Goal: Communication & Community: Answer question/provide support

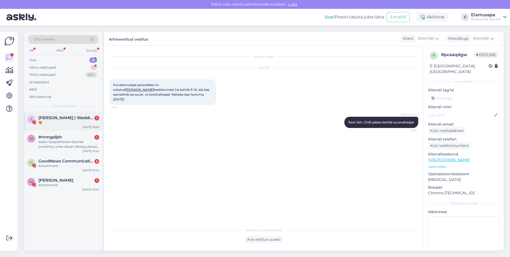
click at [83, 117] on span "[PERSON_NAME] | Wedding planner" at bounding box center [65, 117] width 55 height 5
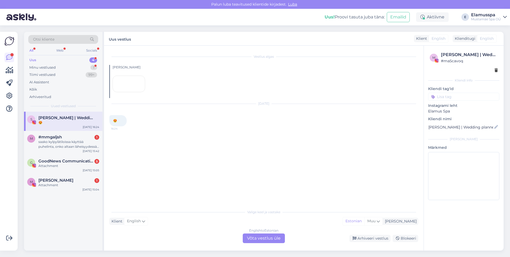
click at [271, 240] on div "English to Estonian Võta vestlus üle" at bounding box center [264, 238] width 42 height 10
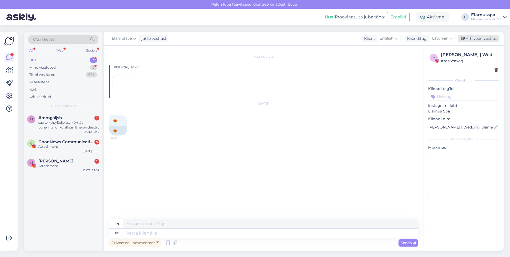
click at [471, 42] on div "Arhiveeri vestlus" at bounding box center [478, 38] width 41 height 7
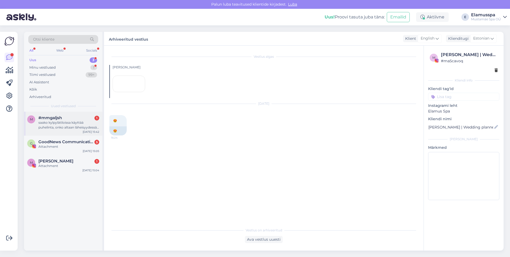
click at [39, 121] on div "saako kylpylätiloissa käyttää puhelinta, onko altaan läheisyydessä säilytystila…" at bounding box center [68, 125] width 61 height 10
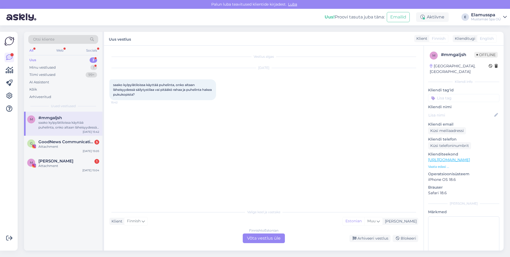
drag, startPoint x: 244, startPoint y: 237, endPoint x: 251, endPoint y: 240, distance: 7.9
click at [247, 240] on div "Finnish to Estonian Võta vestlus üle" at bounding box center [264, 238] width 42 height 10
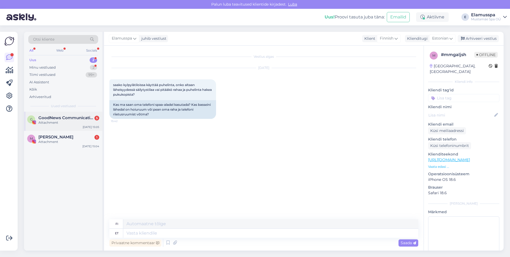
click at [51, 117] on span "GoodNews Communication" at bounding box center [65, 117] width 55 height 5
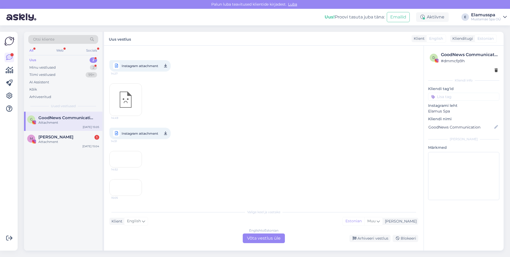
click at [255, 236] on div "English to Estonian Võta vestlus üle" at bounding box center [264, 238] width 42 height 10
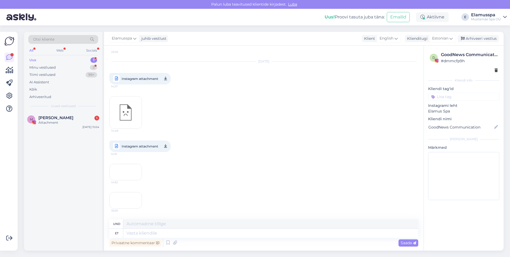
scroll to position [4676, 0]
click at [486, 34] on div "Elamusspa juhib vestlust Klient English Klienditugi Estonian Arhiveeri vestlus" at bounding box center [304, 39] width 400 height 14
click at [484, 38] on div "Arhiveeri vestlus" at bounding box center [478, 38] width 41 height 7
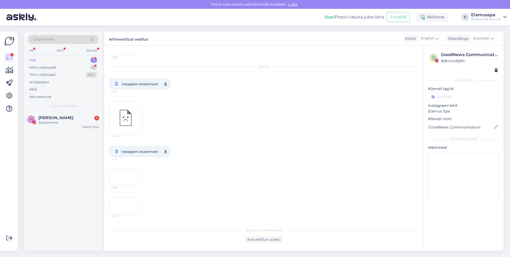
click at [116, 197] on div "15:05" at bounding box center [125, 205] width 33 height 17
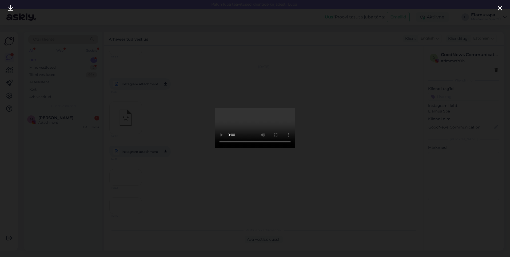
click at [382, 77] on div at bounding box center [255, 128] width 510 height 257
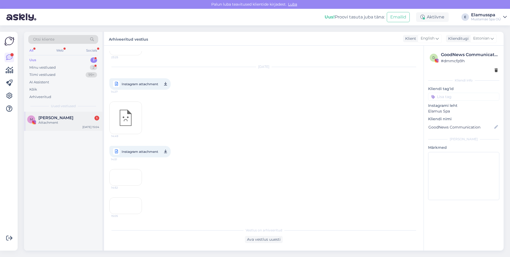
drag, startPoint x: 51, startPoint y: 112, endPoint x: 50, endPoint y: 119, distance: 7.0
click at [51, 115] on div "M [PERSON_NAME] 1 Attachment [DATE] 15:04" at bounding box center [63, 121] width 78 height 19
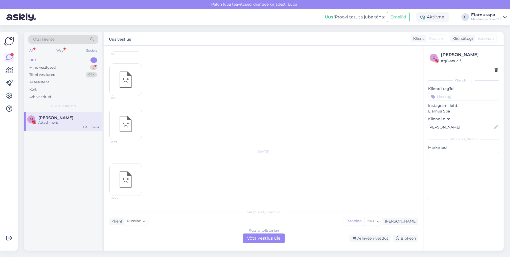
click at [259, 236] on div "Russian to Estonian Võta vestlus üle" at bounding box center [264, 238] width 42 height 10
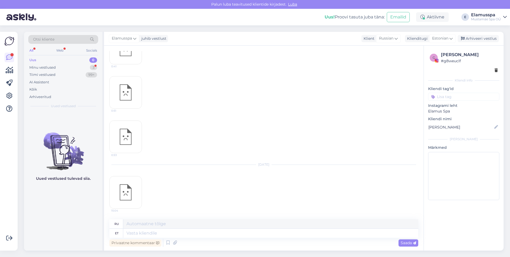
click at [484, 46] on div "g [PERSON_NAME] # g8weuclf Kliendi info Kliendi tag'id Instagrami leht [PERSON_…" at bounding box center [464, 127] width 80 height 162
click at [486, 35] on div "Arhiveeri vestlus" at bounding box center [478, 38] width 41 height 7
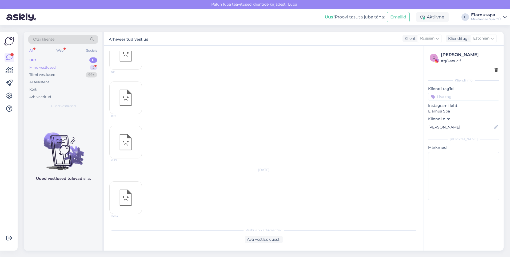
click at [64, 67] on div "Minu vestlused 2" at bounding box center [63, 67] width 70 height 7
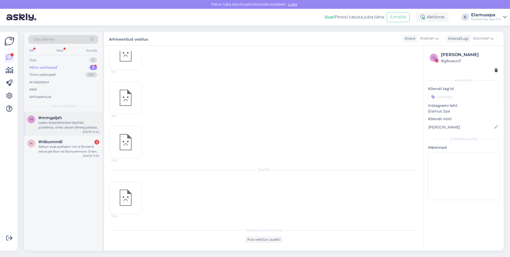
click at [77, 120] on div "#mmgaljsh" at bounding box center [68, 117] width 61 height 5
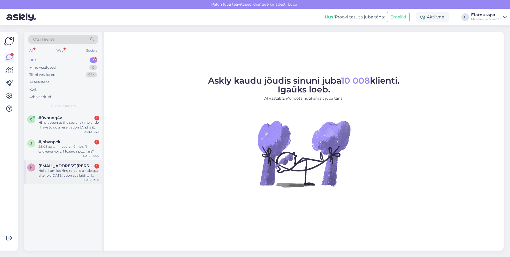
click at [73, 176] on div "Hello! I am looking to build a little spa after ok tomorrow upon availability! …" at bounding box center [68, 173] width 61 height 10
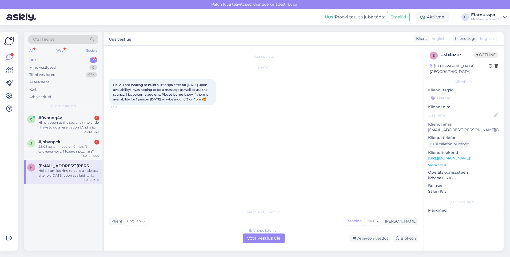
click at [262, 237] on div "English to Estonian Võta vestlus üle" at bounding box center [264, 238] width 42 height 10
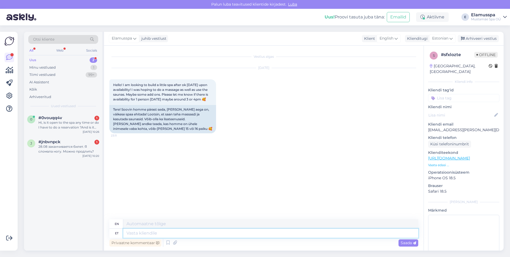
click at [262, 237] on textarea at bounding box center [270, 232] width 295 height 9
type textarea "Tere!"
type textarea "Hello!"
type textarea "Tere! Meie"
type textarea "Hello! We"
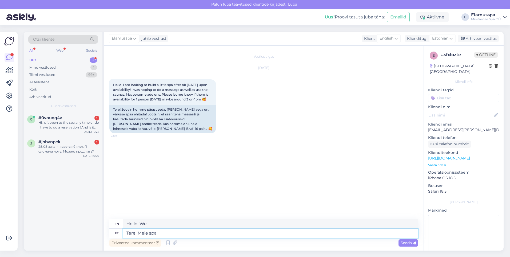
type textarea "Tere! Meie spa"
type textarea "Hello! Our spa"
type textarea "Tere! Meie spa on"
type textarea "Hello! Our spa is"
type textarea "Tere! Meie spa on avatud"
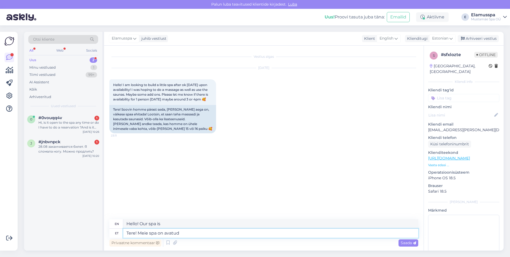
type textarea "Hello! Our spa is open."
type textarea "Tere! Meie spa on avatud nung"
type textarea "Hello! Our spa is open now."
type textarea "Tere! Meie spa on avatud ning"
type textarea "Hello! Our spa is open and"
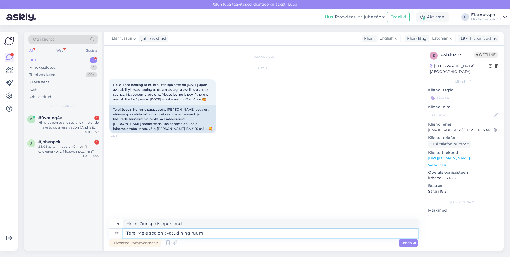
type textarea "Tere! Meie spa on avatud ning ruumi j"
type textarea "Hello! Our spa is open and has space"
type textarea "Tere! Meie spa on avatud ning ruumi jätkub"
type textarea "Hello! Our spa is open and there is still room."
type textarea "Tere! Meie spa on avatud ning ruumi jätkub kõigile!"
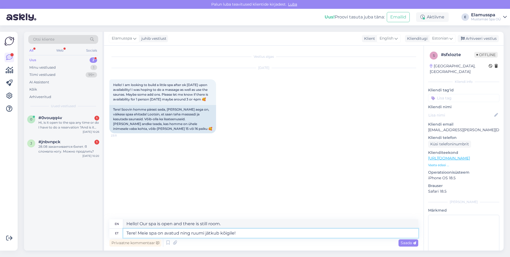
type textarea "Hello! Our spa is open and there is enough space for everyone!"
type textarea "Tere! Meie spa on avatud ning ruumi jätkub kõigile!"
type textarea "Hello! Our spa is open and there is enough space for everyone! M"
type textarea "Tere! Meie spa on avatud ning ruumi jätkub kõigile! Kas s"
type textarea "Hello! Our spa is open and there is enough space for everyone! Is"
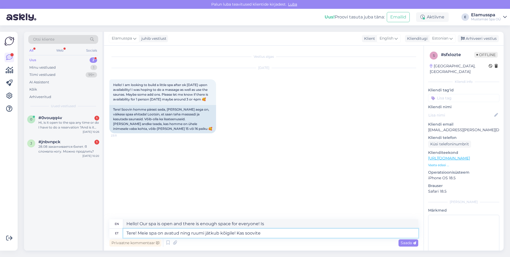
type textarea "Tere! Meie spa on avatud ning ruumi jätkub kõigile! Kas soovite"
type textarea "Hello! Our spa is open and there is enough space for everyone! Would you like to"
type textarea "Tere! Meie spa on avatud ning ruumi jätkub kõigile! Kas soovite masaazi"
type textarea "Hello! Our spa is open and there is enough space for everyone! Would you like a…"
type textarea "Tere! Meie spa on avatud ning ruumi jätkub kõigile! Kas soovite masaazi eelneva…"
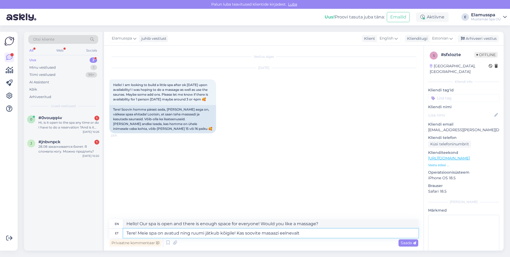
type textarea "Hello! Our spa is open and there is enough space for everyone! Would you like a…"
type textarea "Tere! Meie spa on avatud ning ruumi jätkub kõigile! Kas soovite masaazi eelneva…"
type textarea "Hello! Our spa is open and there is enough space for everyone! Would you like t…"
type textarea "Tere! Meie spa on avatud ning ruumi jätkub kõigile! Kas soovite masaazi eelneva…"
type textarea "Hello! Our spa is open and there is enough space for everyone! Would you like t…"
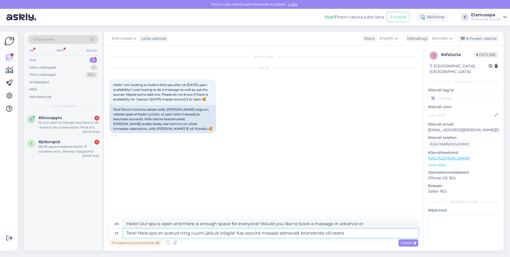
type textarea "Tere! Meie spa on avatud ning ruumi jätkub kõigile! Kas soovite masaazi eelneva…"
type textarea "Hello! Our spa is open and there is enough space for everyone! Do you want to b…"
type textarea "Tere! Meie spa on avatud ning ruumi jätkub kõigile! Kas soovite masaazi eelneva…"
type textarea "Hello! Our spa is open and there is enough space for everyone! Do you want to b…"
type textarea "Tere! Meie spa on avatud ning ruumi jätkub kõigile! Kas soovite masaazi eelneva…"
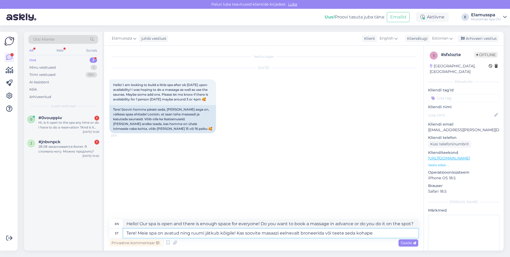
type textarea "Hello! Our spa is open and there is enough space for everyone! Do you want to b…"
type textarea "Tere! Meie spa on avatud ning ruumi jätkub kõigile! Kas soovite masaazi eelneva…"
click at [405, 241] on span "Saada" at bounding box center [408, 242] width 15 height 5
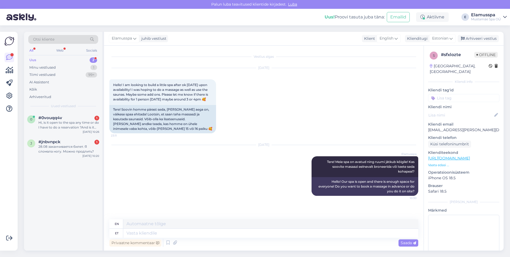
click at [482, 42] on div "Elamusspa juhib vestlust Klient English Klienditugi Estonian Arhiveeri vestlus" at bounding box center [304, 39] width 400 height 14
click at [480, 38] on div "Arhiveeri vestlus" at bounding box center [478, 38] width 41 height 7
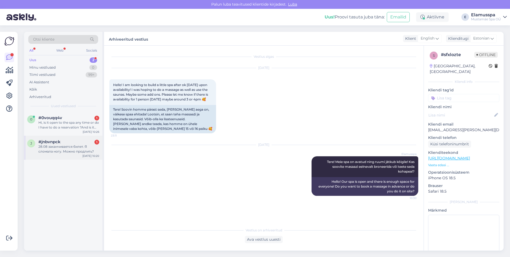
click at [56, 143] on span "#jnbvnpck" at bounding box center [49, 141] width 22 height 5
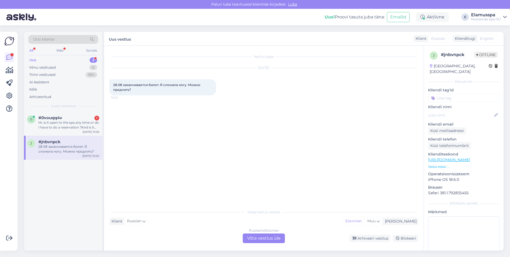
click at [279, 235] on div "Russian to Estonian Võta vestlus üle" at bounding box center [264, 238] width 42 height 10
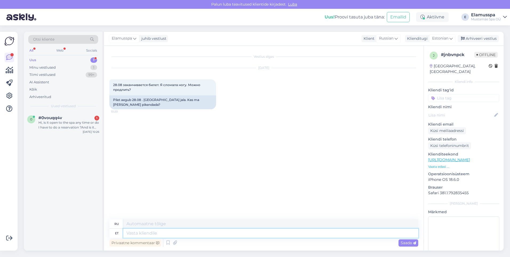
click at [230, 233] on textarea at bounding box center [270, 232] width 295 height 9
type textarea "Tere!"
type textarea "Привет!"
type textarea "Tere! Mis"
type textarea "Привет! Что?"
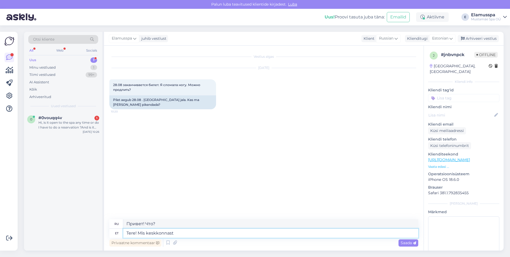
type textarea "Tere! Mis keskkonnast"
type textarea "Привет! А как насчёт экологии?"
type textarea "Tere! Mis keskkonnast Te"
type textarea "Привет! Из какой ты среды?"
type textarea "Tere! Mis keskkonnast Te pilei"
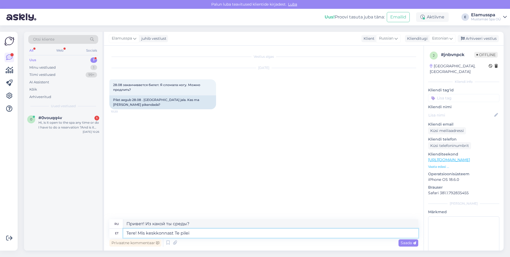
type textarea "Привет! О какой среде идёт речь?"
type textarea "Tere! Mis keskkonnast Te pileit"
type textarea "Привет! Из какой ты среды?"
type textarea "Tere! Mis keskkonnast Te pileit soetasite?"
type textarea "Здравствуйте! В какой среде вы приобрели билет?"
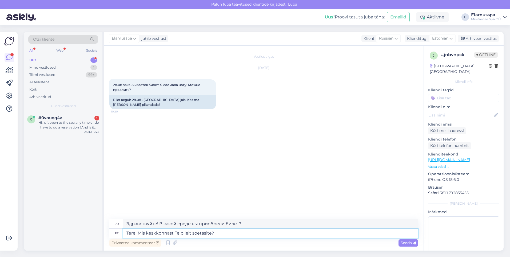
type textarea "Tere! Mis keskkonnast Te pileit soetasite?"
click at [407, 238] on div "Privaatne kommentaar Saada" at bounding box center [263, 242] width 309 height 10
click at [408, 242] on span "Saada" at bounding box center [408, 242] width 15 height 5
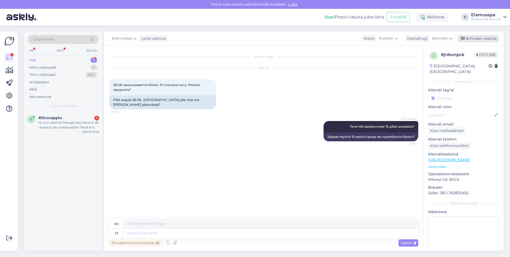
click at [481, 39] on div "Arhiveeri vestlus" at bounding box center [478, 38] width 41 height 7
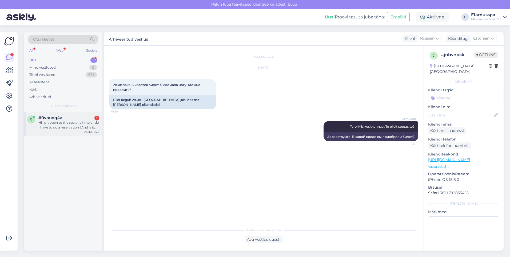
click at [69, 120] on div "Hi, is it open to the spa any time or do I have to do a reservation ?And is it …" at bounding box center [68, 125] width 61 height 10
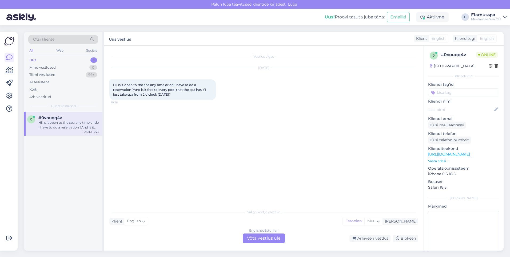
click at [265, 234] on div "English to Estonian Võta vestlus üle" at bounding box center [264, 238] width 42 height 10
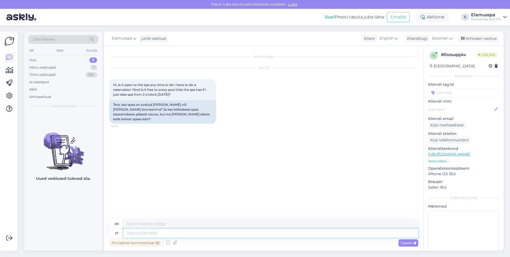
click at [197, 232] on textarea at bounding box center [270, 232] width 295 height 9
type textarea "Tere!"
type textarea "Hello"
type textarea "Tere!"
type textarea "Hello!"
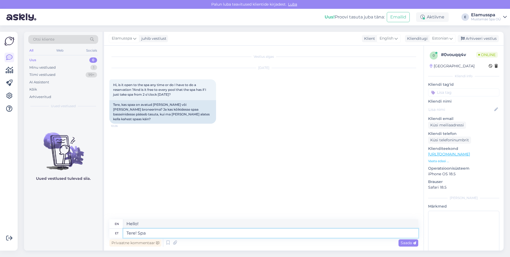
type textarea "Tere! Spa"
type textarea "Hello! Spa"
type textarea "Tere! Spa on"
type textarea "Hello! The spa is"
type textarea "Tere! Spa on avatud"
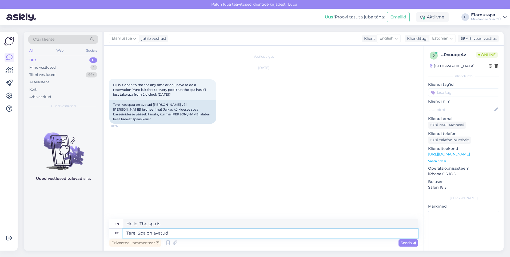
type textarea "Hello! The spa is open."
type textarea "Tere! Spa on avatud ning"
type textarea "Hello! The spa is open and"
type textarea "Tere! Spa on avatud ning eelnevat"
type textarea "Hello! The spa is open and the previous"
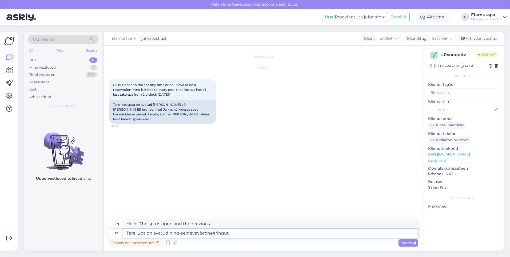
type textarea "Tere! Spa on avatud ning eelnevat broneeringut"
type textarea "Hello! The spa is open and requires prior reservation."
type textarea "Tere! Spa on avatud ning eelnevat broneeringut ei o"
type textarea "Hello! The spa is open and no prior reservations are required."
type textarea "Tere! Spa on avatud ning eelnevat broneeringut ei ole t"
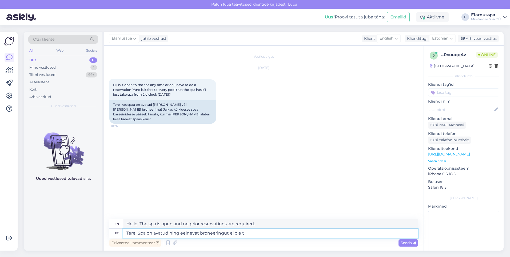
type textarea "Hello! The spa is open and there are no prior reservations."
type textarea "Tere! Spa on avatud ning eelnevat broneeringut ei ole tarvis"
type textarea "Hello! The spa is open and no prior reservation is required."
type textarea "Tere! Spa on avatud ning eelnevat broneeringut ei ole tarvis!"
type textarea "Hello! The spa is open and no prior reservation is required!"
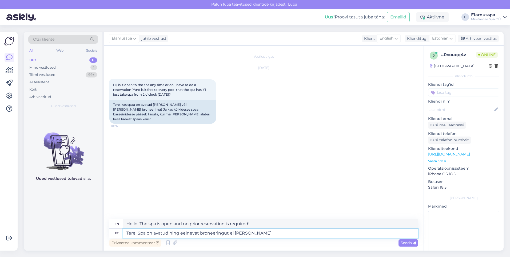
type textarea "Tere! Spa on avatud ning eelnevat broneeringut ei ole tarvis! ""
type textarea "Hello! The spa is open and no prior reservation is required! ""
type textarea "Tere! Spa on avatud ning eelnevat broneeringut ei ole tarvis!"
type textarea "Hello! The spa is open and no prior reservation is required!"
type textarea "Tere! Spa on avatud ning eelnevat broneeringut ei ole tarvis! 21+ p"
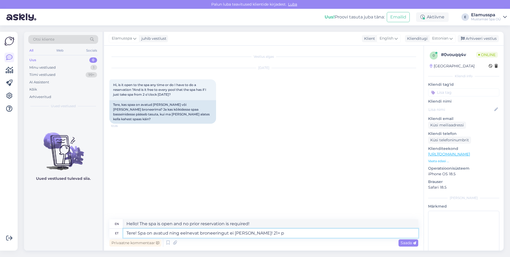
type textarea "Hello! The spa is open and no prior reservation is required! 21+"
type textarea "Tere! Spa on avatud ning eelnevat broneeringut ei ole tarvis! 21+ piletiga"
type textarea "Hello! The spa is open and no prior reservation is required! 21+ with ticket"
type textarea "Tere! Spa on avatud ning eelnevat broneeringut ei ole tarvis! 21+ piletiga on"
type textarea "Hello! The spa is open and no prior reservation is required! 21+ tickets are"
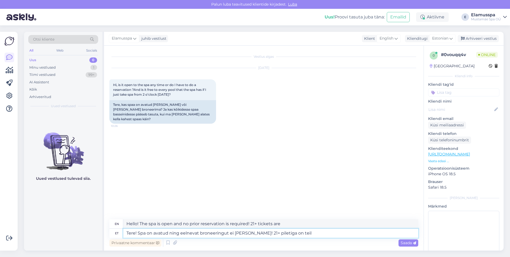
type textarea "Tere! Spa on avatud ning eelnevat broneeringut ei ole tarvis! 21+ piletiga on t…"
type textarea "Hello! The spa is open and no prior reservation is required! With a 21+ ticket …"
type textarea "Tere! Spa on avatud ning eelnevat broneeringut ei ole tarvis! 21+ piletiga on t…"
type textarea "Hello! The spa is open and no prior reservation is required! With a 21+ ticket …"
type textarea "Tere! Spa on avatud ning eelnevat broneeringut ei ole tarvis! 21+ piletiga on t…"
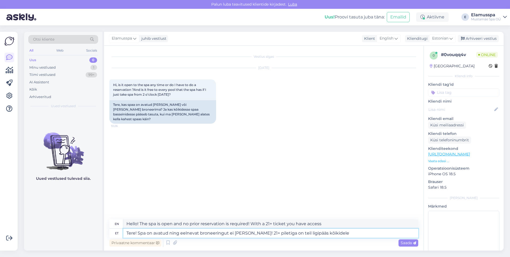
type textarea "Hello! The spa is open and no prior booking is required! With a 21+ ticket you …"
type textarea "Tere! Spa on avatud ning eelnevat broneeringut ei ole tarvis! 21+ piletiga on t…"
type textarea "Hello! The spa is open and no prior booking is required! With a 21+ ticket you …"
type textarea "Tere! Spa on avatud ning eelnevat broneeringut ei ole tarvis! 21+ piletiga on t…"
type textarea "Hello! The spa is open and no prior reservation is required! With a 21+ ticket …"
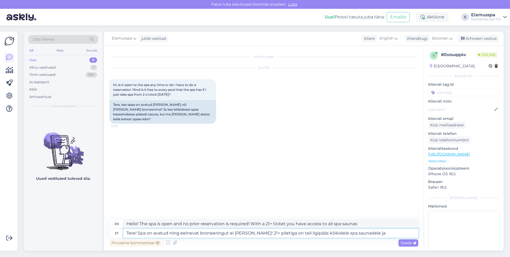
type textarea "Tere! Spa on avatud ning eelnevat broneeringut ei ole tarvis! 21+ piletiga on t…"
type textarea "Hello! The spa is open and no prior booking is required! With a 21+ ticket you …"
type textarea "Tere! Spa on avatud ning eelnevat broneeringut ei ole tarvis! 21+ piletiga on t…"
type textarea "Hello! The spa is open and no prior reservation is required! With a 21+ ticket …"
type textarea "Tere! Spa on avatud ning eelnevat broneeringut ei ole tarvis! 21+ piletiga on t…"
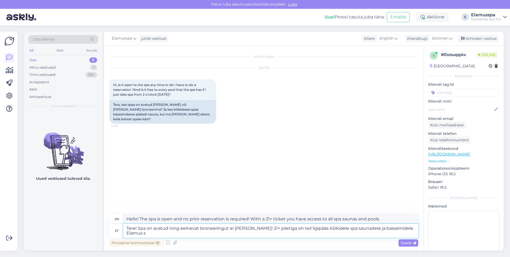
type textarea "Hello! The spa is open and no prior booking is required! With a 21+ ticket you …"
type textarea "Tere! Spa on avatud ning eelnevat broneeringut ei ole tarvis! 21+ piletiga on t…"
type textarea "Hello! The spa is open and no prior booking is required! With a 21+ ticket you …"
type textarea "Tere! Spa on avatud ning eelnevat broneeringut ei ole tarvis! 21+ piletiga on t…"
type textarea "Hello! The spa is open and no prior booking is required! With a 21+ ticket you …"
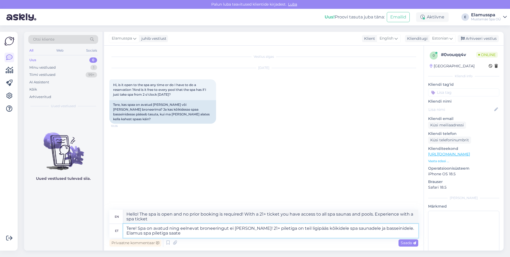
type textarea "Tere! Spa on avatud ning eelnevat broneeringut ei ole tarvis! 21+ piletiga on t…"
type textarea "Hello! The spa is open and no prior booking is required! With a 21+ ticket you …"
type textarea "Tere! Spa on avatud ning eelnevat broneeringut ei ole tarvis! 21+ piletiga on t…"
type textarea "Hello! The spa is open and no prior booking is required! With a 21+ ticket you …"
type textarea "Tere! Spa on avatud ning eelnevat broneeringut ei ole tarvis! 21+ piletiga on t…"
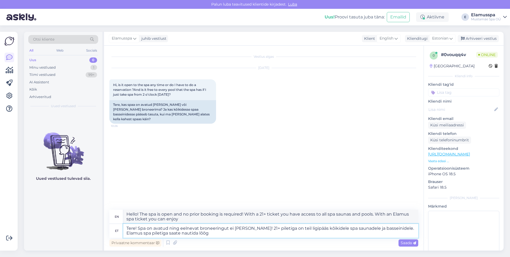
type textarea "Hello! The spa is open and no prior booking is required! With a 21+ ticket you …"
type textarea "Tere! Spa on avatud ning eelnevat broneeringut ei ole tarvis! 21+ piletiga on t…"
type textarea "Hello! The spa is open and no prior booking is required! With a 21+ ticket you …"
type textarea "Tere! Spa on avatud ning eelnevat broneeringut ei ole tarvis! 21+ piletiga on t…"
type textarea "Hello! The spa is open and no prior booking is required! With a 21+ ticket you …"
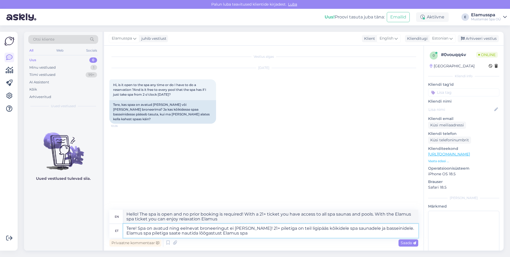
type textarea "Tere! Spa on avatud ning eelnevat broneeringut ei ole tarvis! 21+ piletiga on t…"
type textarea "Hello! The spa is open and no prior booking is required! With a 21+ ticket you …"
type textarea "Tere! Spa on avatud ning eelnevat broneeringut ei ole tarvis! 21+ piletiga on t…"
type textarea "Hello! The spa is open and no prior booking is required! With a 21+ ticket you …"
type textarea "Tere! Spa on avatud ning eelnevat broneeringut ei ole tarvis! 21+ piletiga on t…"
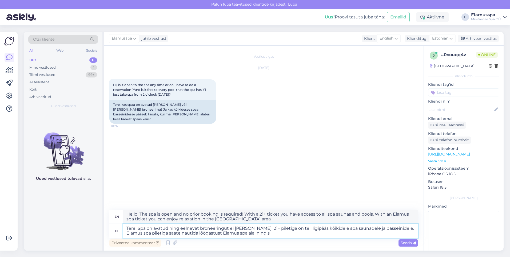
type textarea "Hello! The spa is open and no prior booking is required! With a 21+ ticket you …"
type textarea "Tere! Spa on avatud ning eelnevat broneeringut ei ole tarvis! 21+ piletiga on t…"
type textarea "Hello! The spa is open and no prior booking is required! With a 21+ ticket you …"
type textarea "Tere! Spa on avatud ning eelnevat broneeringut ei ole tarvis! 21+ piletiga on t…"
type textarea "Hello! The spa is open and no prior booking is required! With a 21+ ticket you …"
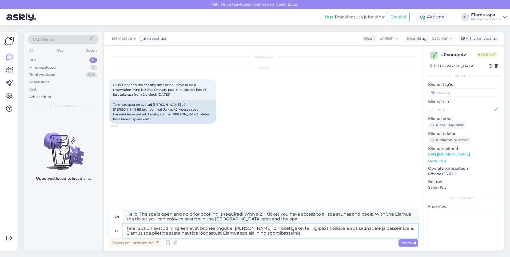
type textarea "Tere! Spa on avatud ning eelnevat broneeringut ei ole tarvis! 21+ piletiga on t…"
type textarea "Hello! The spa is open and no prior booking is required! With a 21+ ticket you …"
click at [263, 235] on textarea "Tere! Spa on avatud ning eelnevat broneeringut ei ole tarvis! 21+ piletiga on t…" at bounding box center [270, 231] width 295 height 14
type textarea "Tere! Spa on avatud ning eelnevat broneeringut ei ole tarvis! 21+ piletiga on t…"
click at [415, 241] on icon at bounding box center [414, 242] width 3 height 3
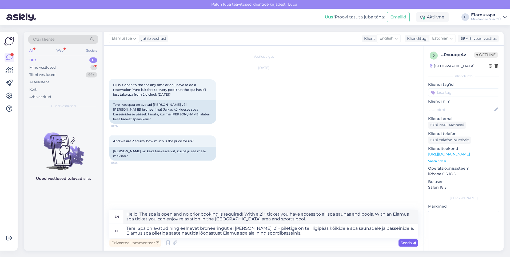
click at [405, 241] on span "Saada" at bounding box center [408, 242] width 15 height 5
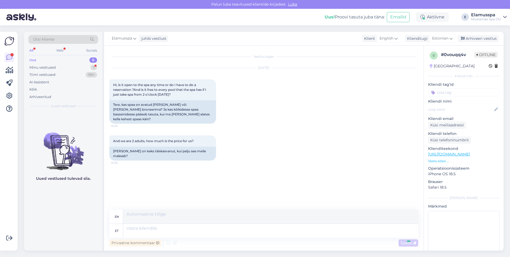
scroll to position [3, 0]
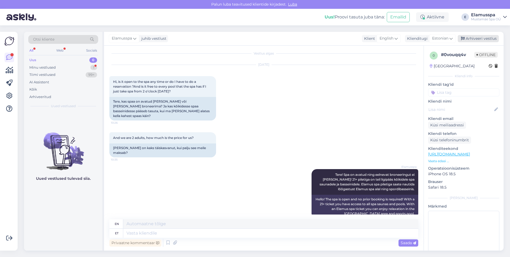
click at [485, 39] on div "Arhiveeri vestlus" at bounding box center [478, 38] width 41 height 7
